Goal: Information Seeking & Learning: Learn about a topic

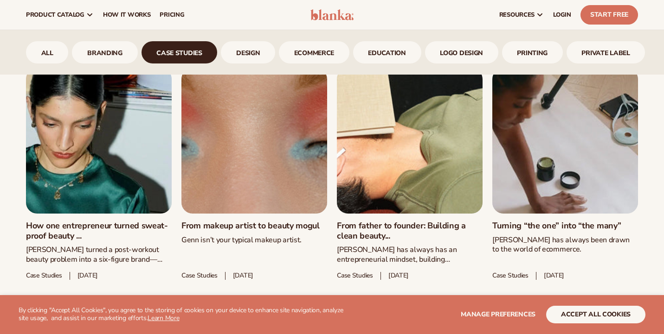
scroll to position [402, 0]
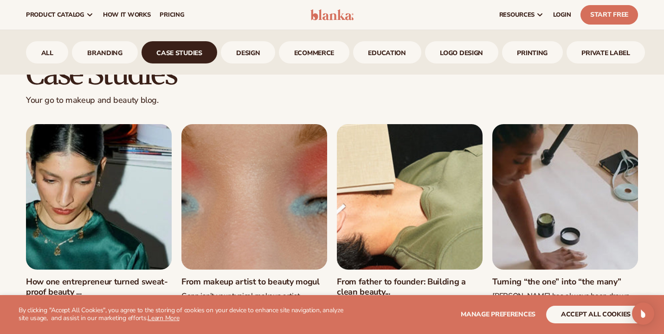
click at [167, 55] on link "case studies" at bounding box center [179, 52] width 76 height 22
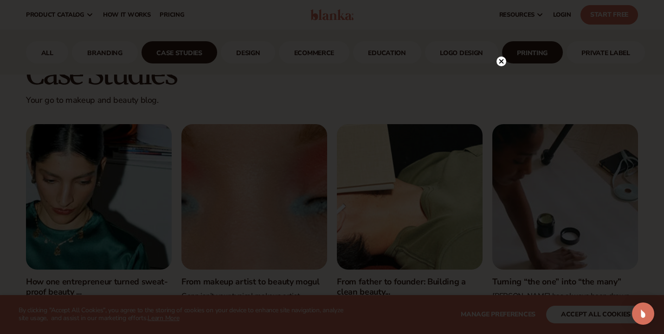
click at [503, 57] on icon at bounding box center [501, 62] width 10 height 10
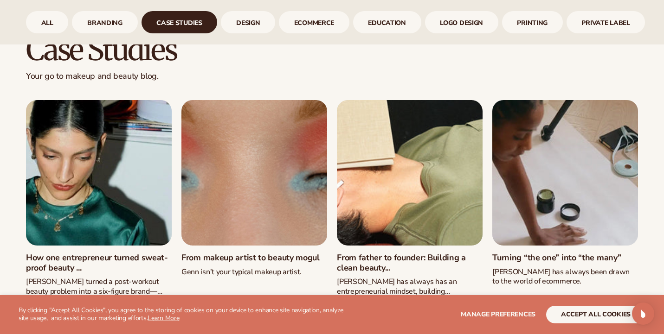
scroll to position [444, 0]
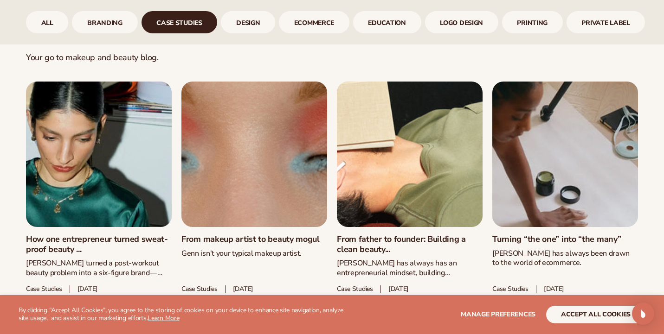
click at [538, 235] on link "Turning “the one” into “the many”" at bounding box center [565, 240] width 146 height 10
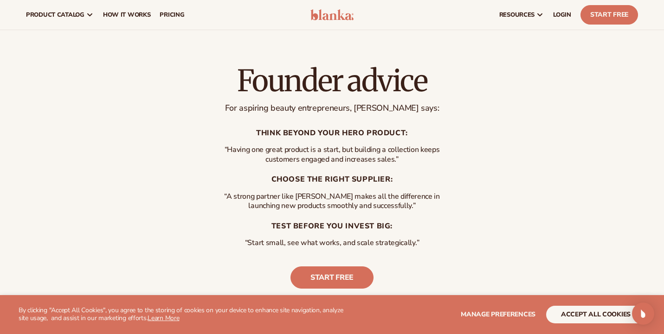
scroll to position [1785, 0]
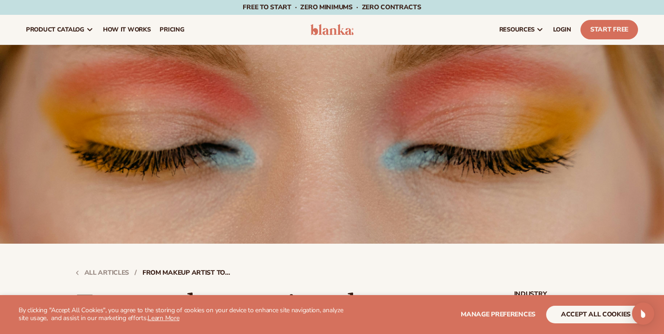
click at [329, 29] on img at bounding box center [332, 29] width 44 height 11
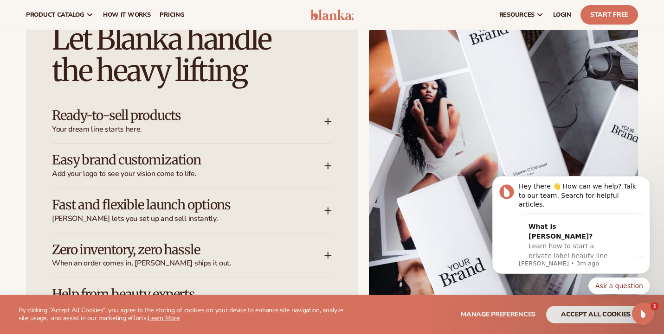
scroll to position [1137, 0]
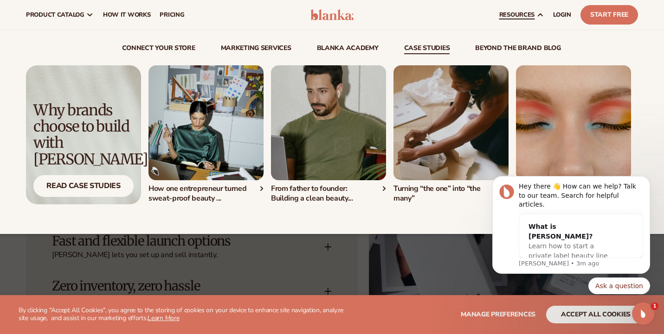
click at [428, 50] on link "case studies" at bounding box center [427, 49] width 46 height 9
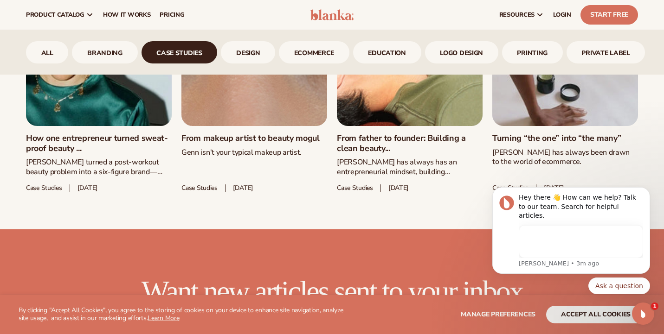
scroll to position [529, 0]
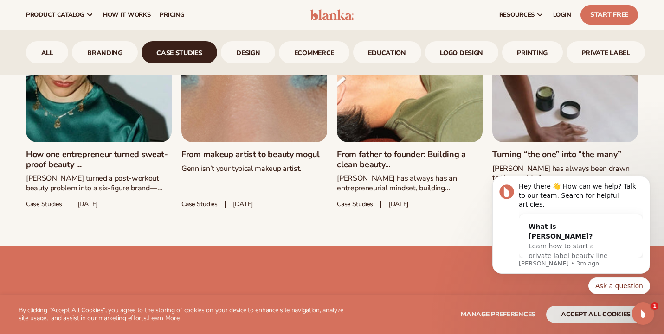
click at [542, 150] on link "Turning “the one” into “the many”" at bounding box center [565, 155] width 146 height 10
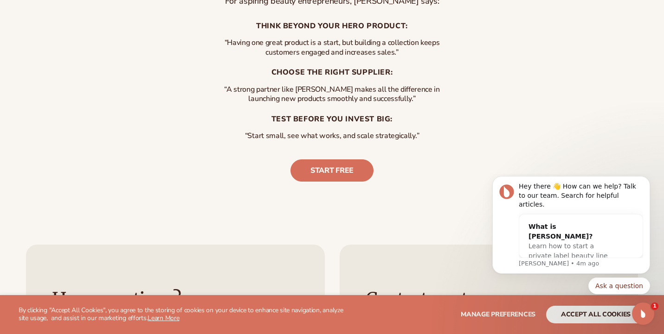
scroll to position [2029, 0]
